Goal: Information Seeking & Learning: Learn about a topic

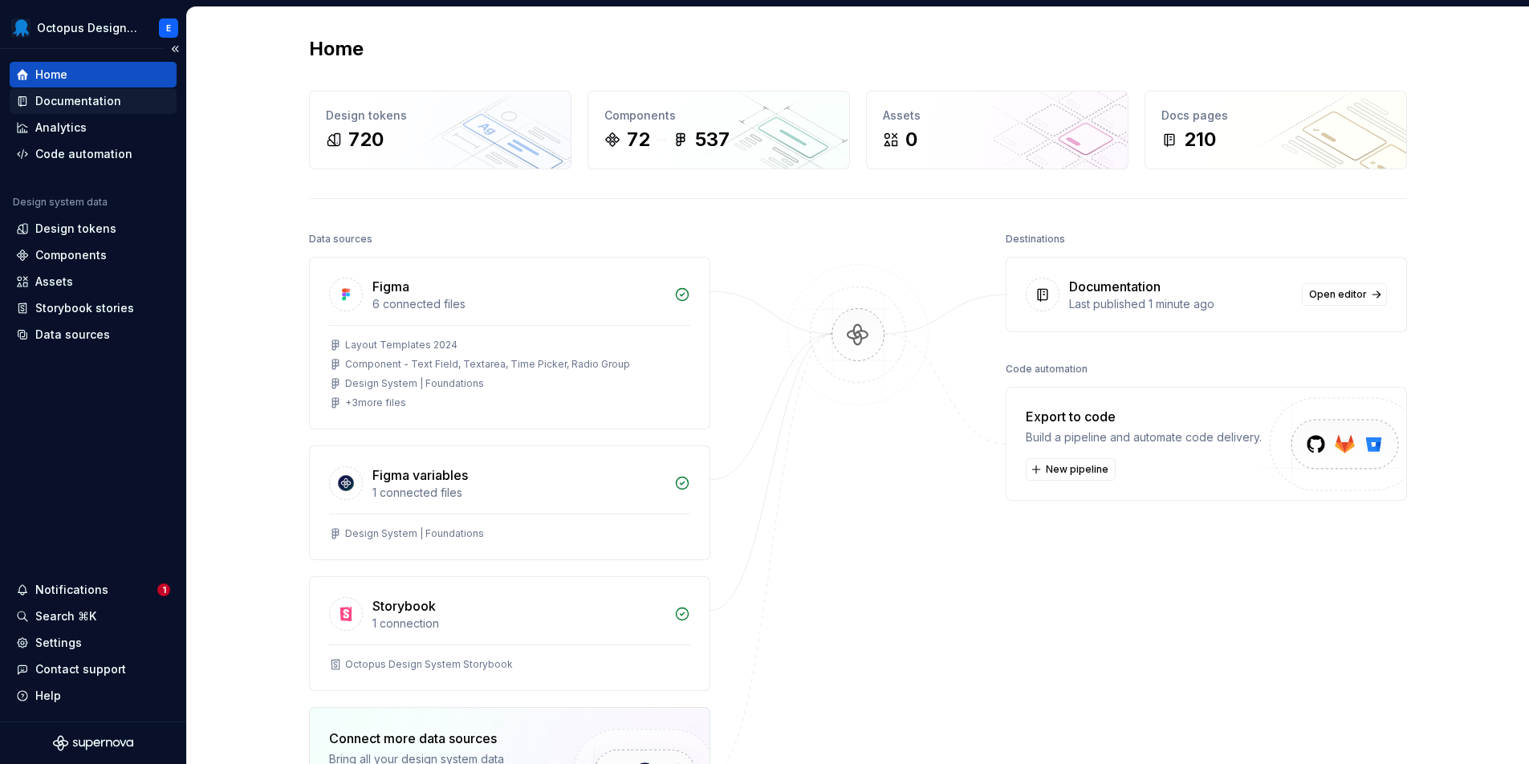
click at [101, 105] on div "Documentation" at bounding box center [78, 101] width 86 height 16
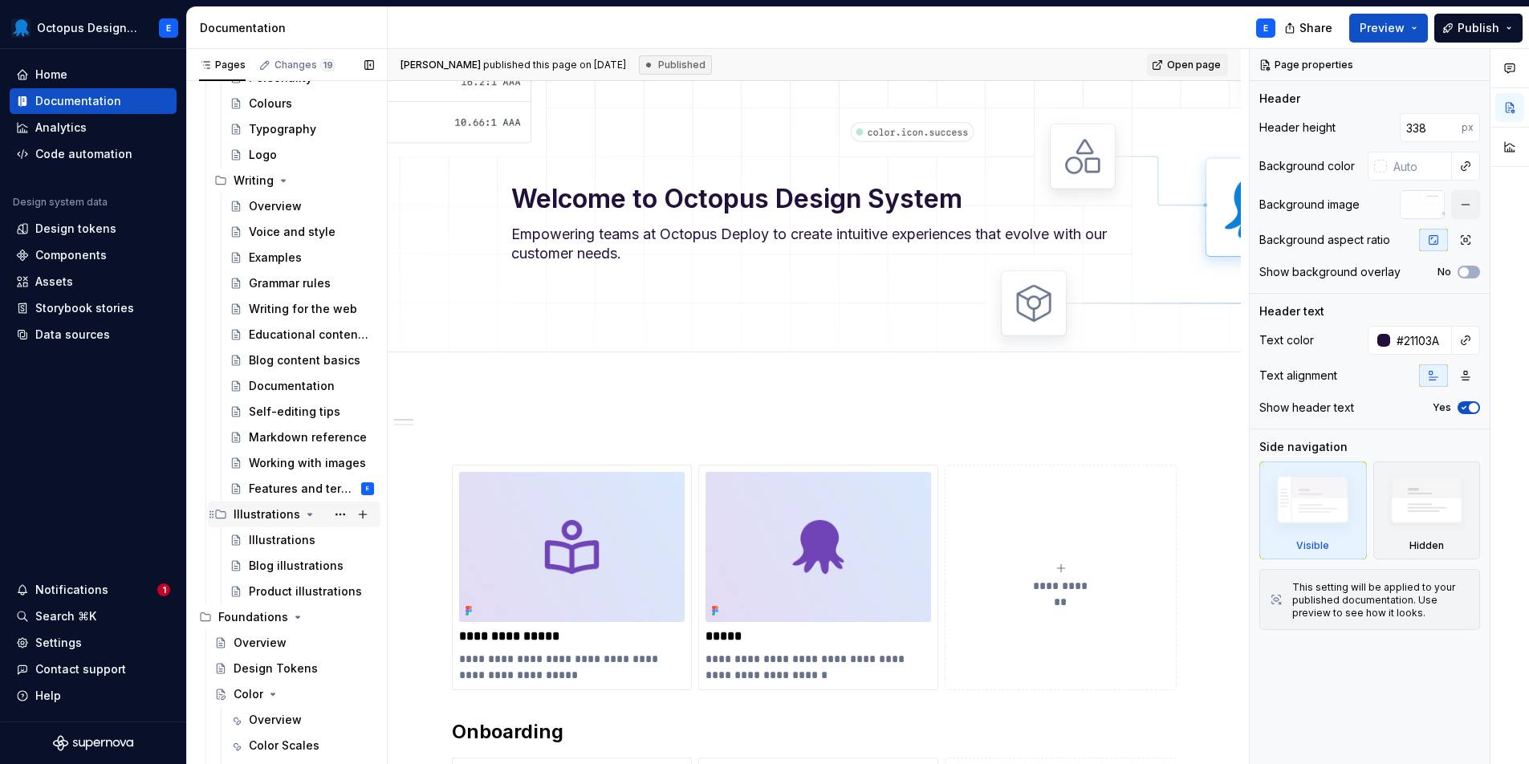
scroll to position [361, 0]
click at [307, 490] on div "Features and terminology" at bounding box center [287, 487] width 77 height 16
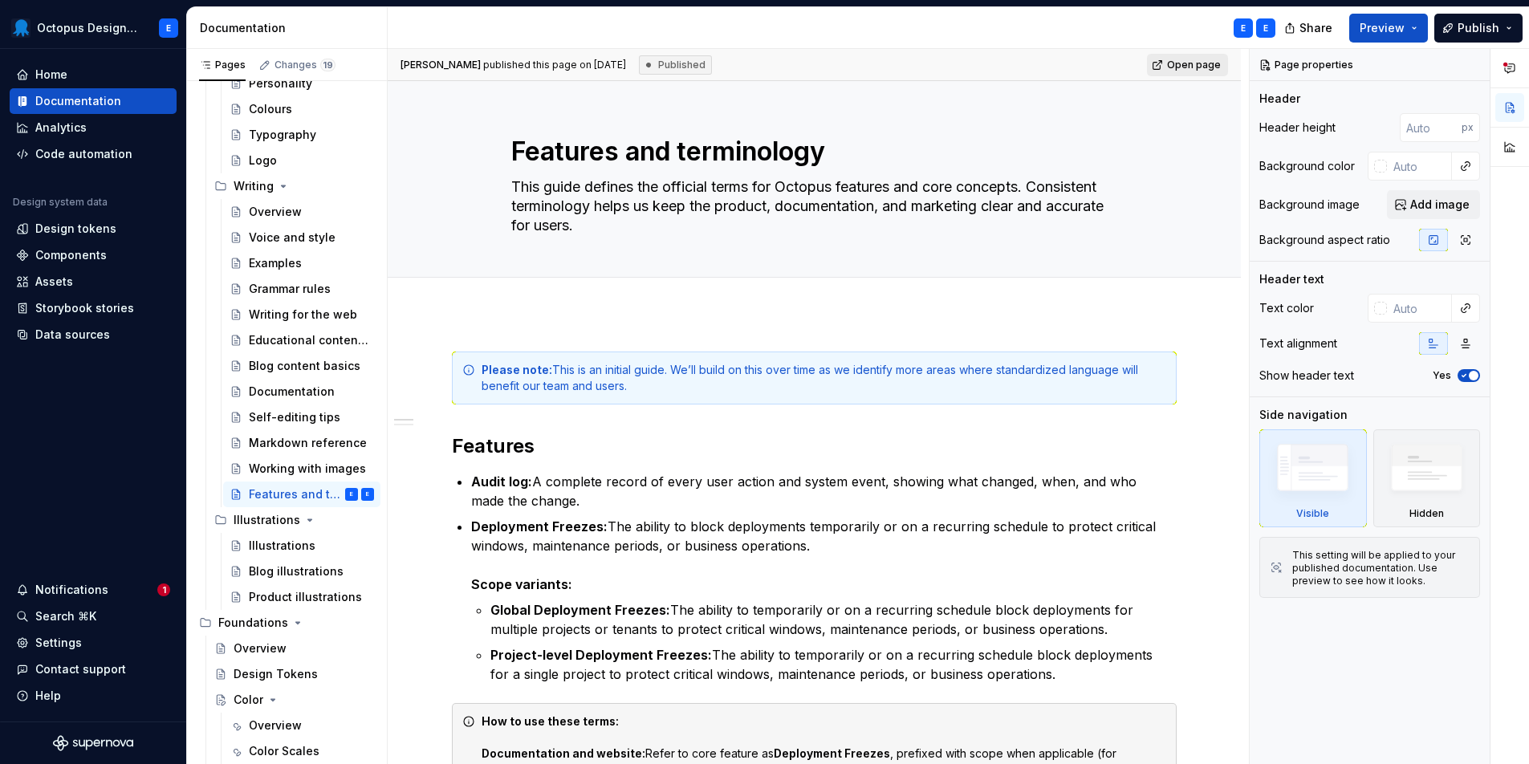
click at [1183, 59] on span "Open page" at bounding box center [1194, 65] width 54 height 13
type textarea "*"
